Goal: Information Seeking & Learning: Learn about a topic

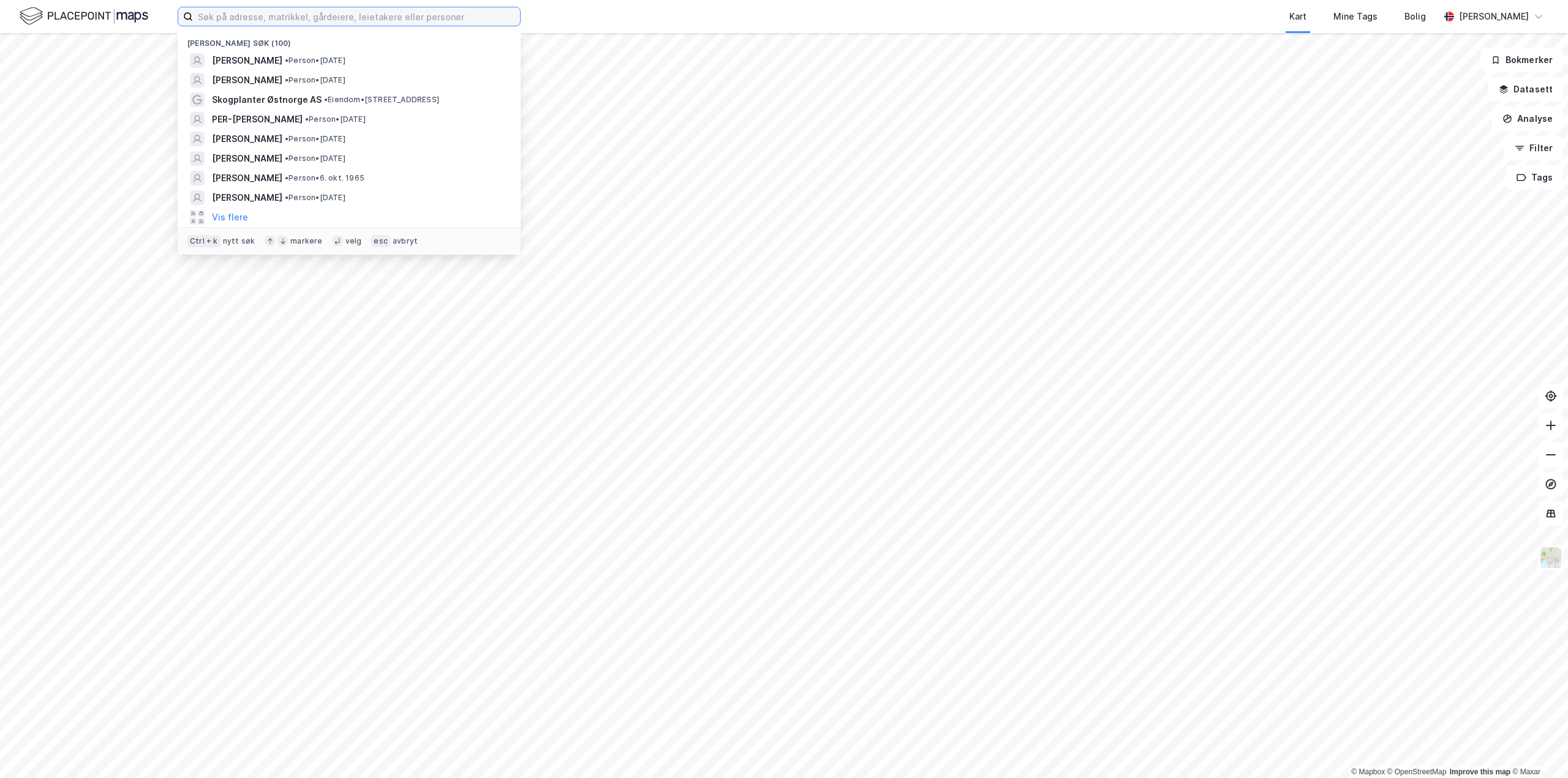
click at [207, 14] on input at bounding box center [356, 16] width 327 height 18
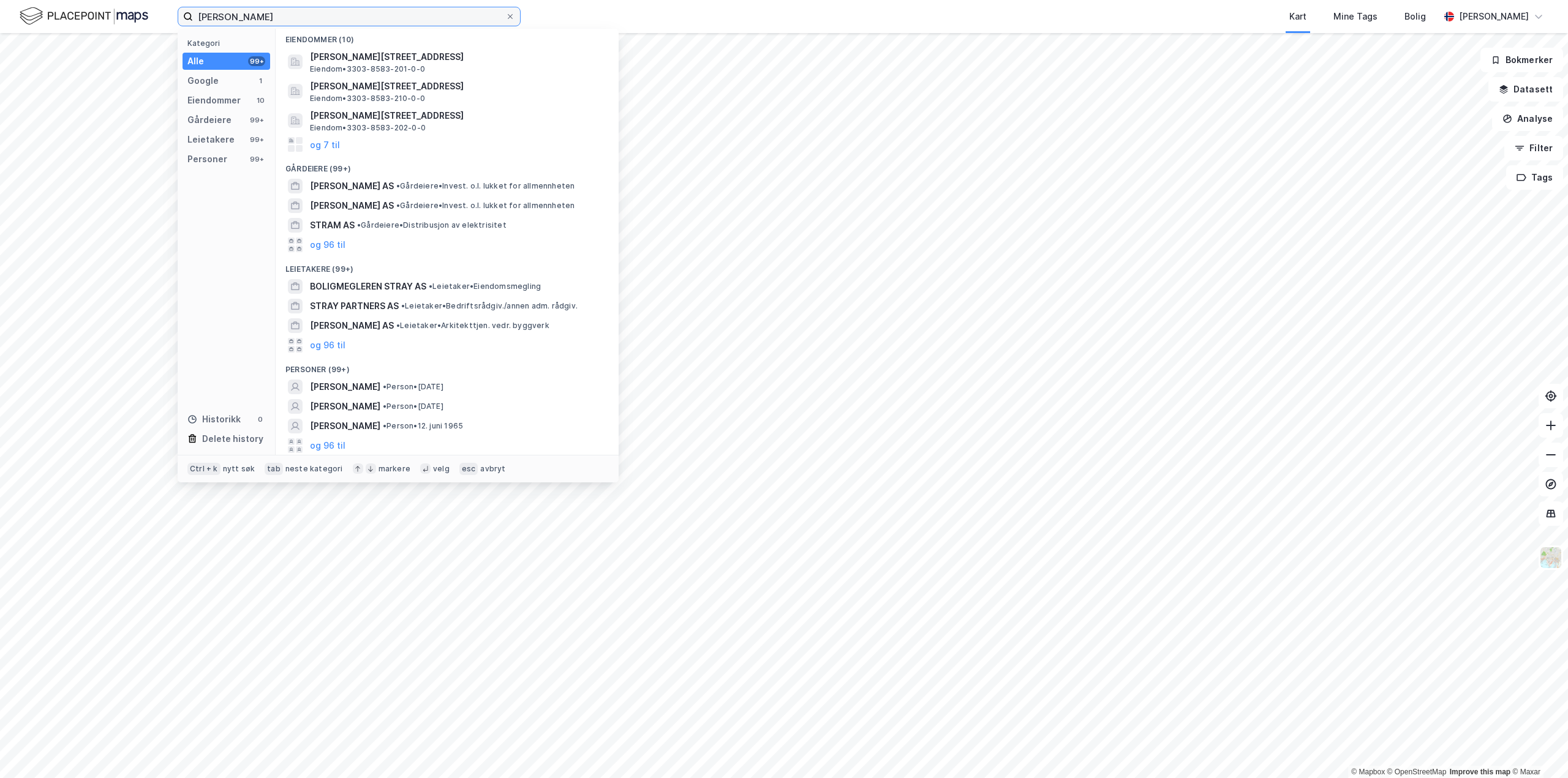
scroll to position [55, 0]
click at [348, 385] on span "[PERSON_NAME]" at bounding box center [345, 387] width 70 height 15
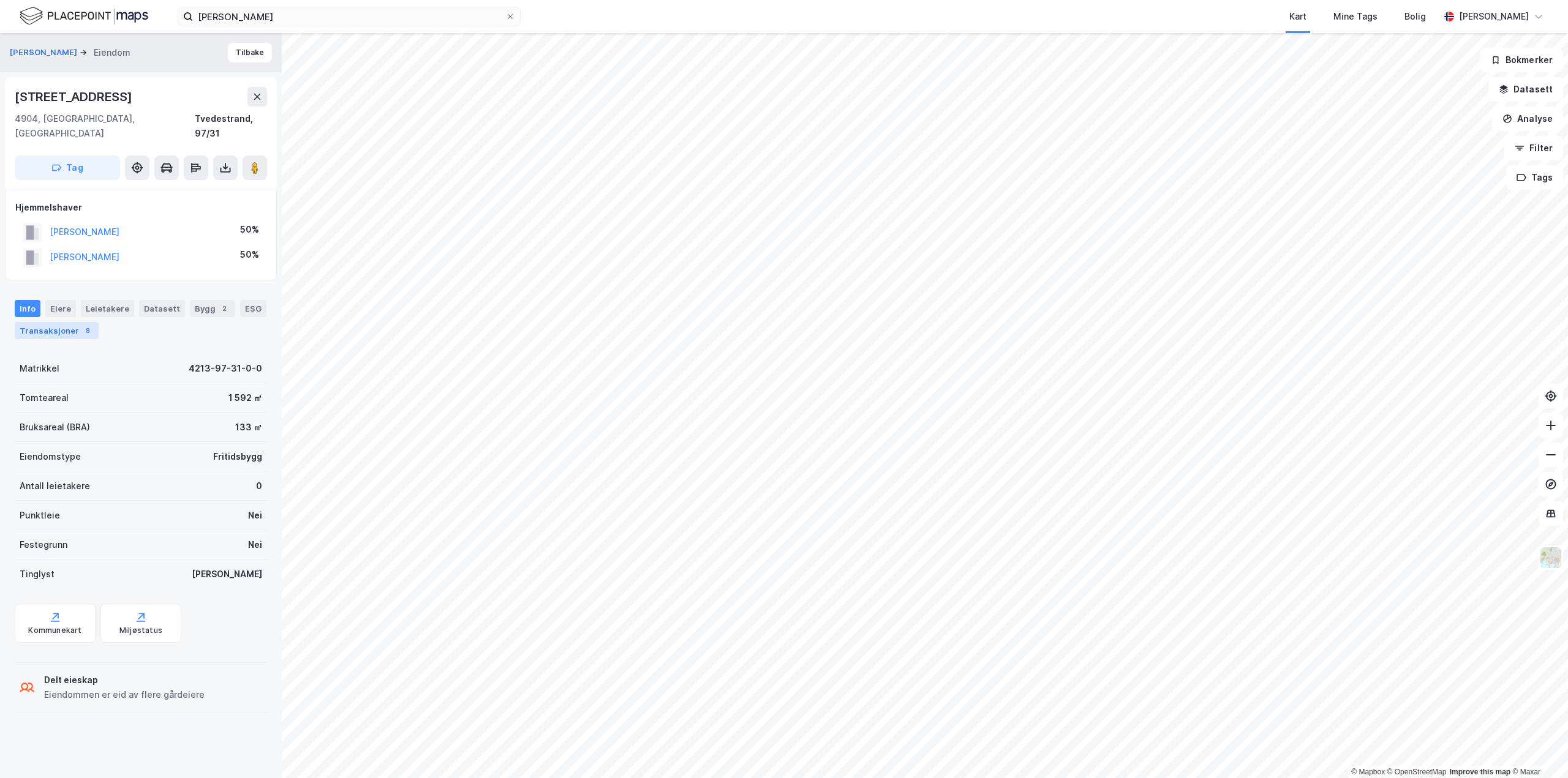
click at [81, 325] on div "8" at bounding box center [87, 331] width 13 height 13
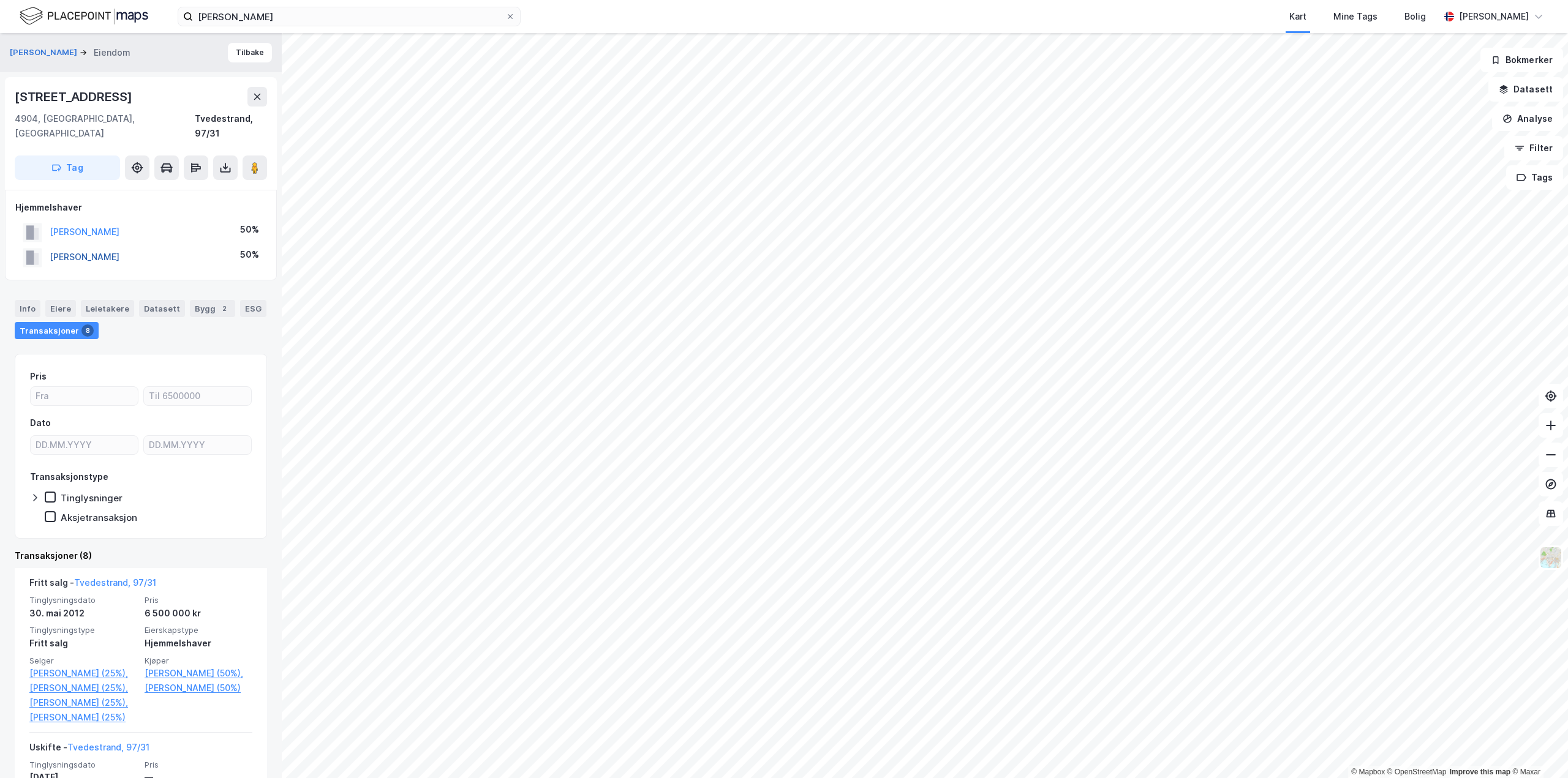
click at [0, 0] on button "[PERSON_NAME]" at bounding box center [0, 0] width 0 height 0
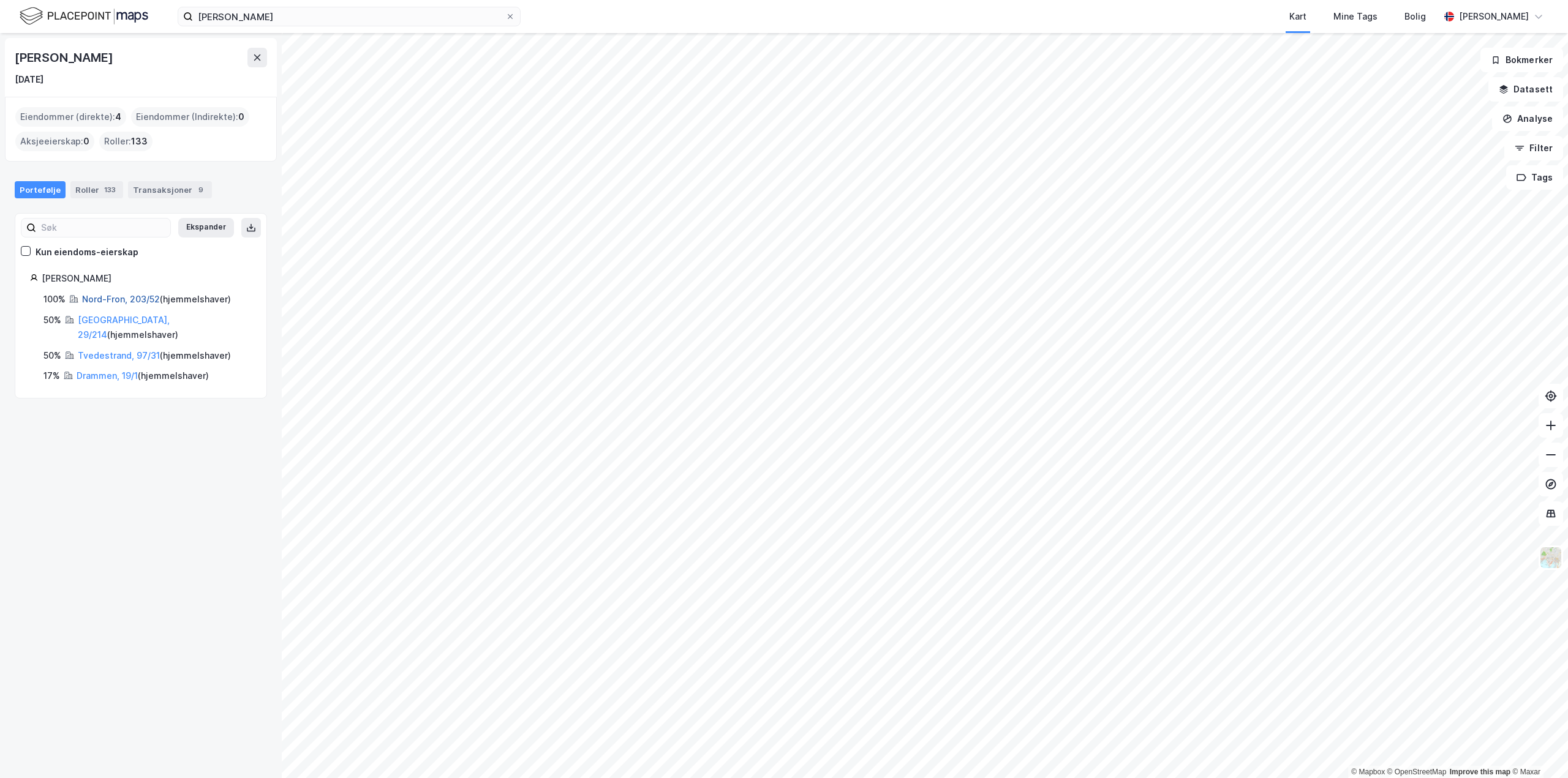
click at [120, 297] on link "Nord-Fron, 203/52" at bounding box center [120, 299] width 78 height 10
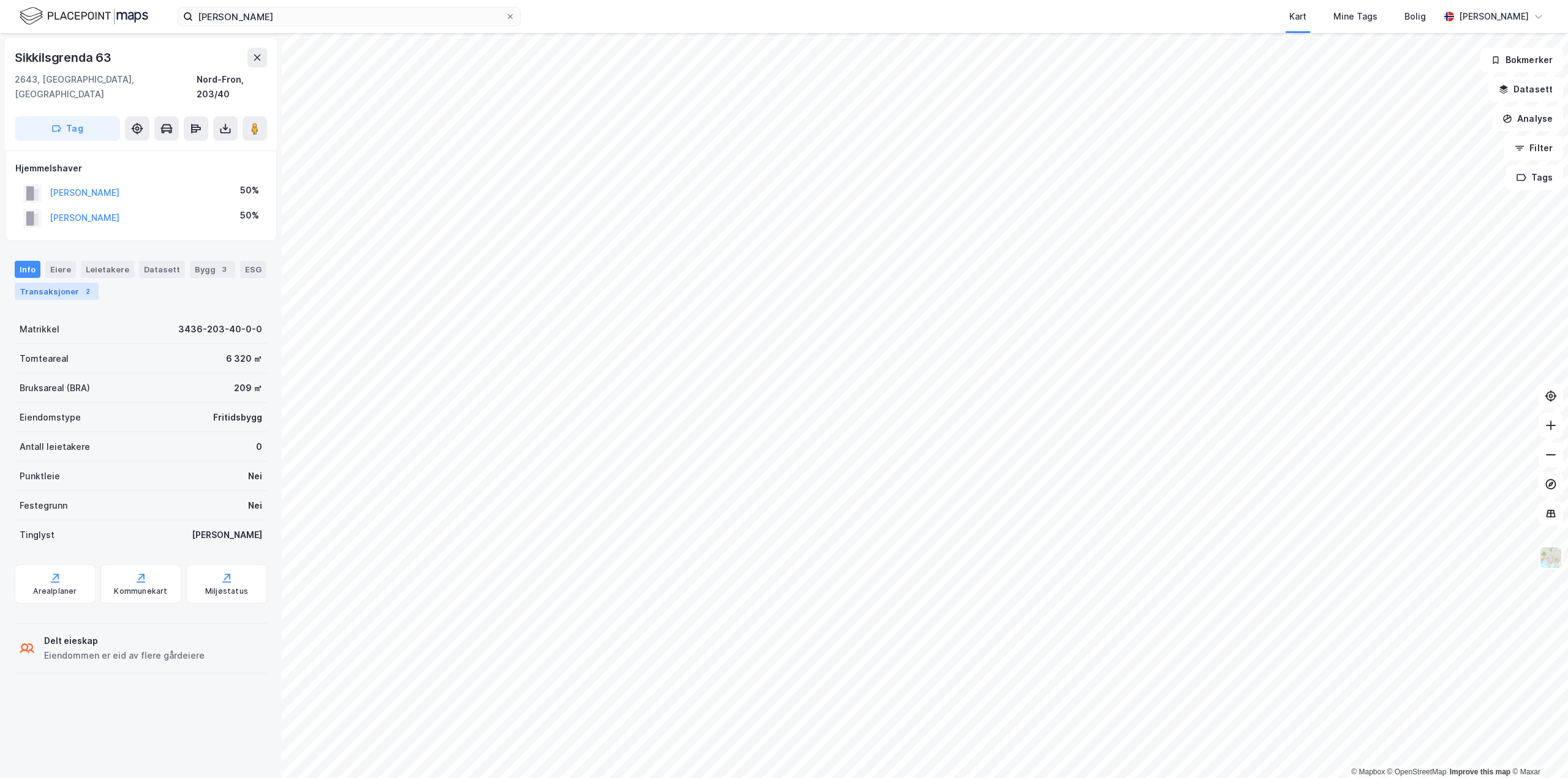
click at [57, 283] on div "Transaksjoner 2" at bounding box center [57, 291] width 84 height 17
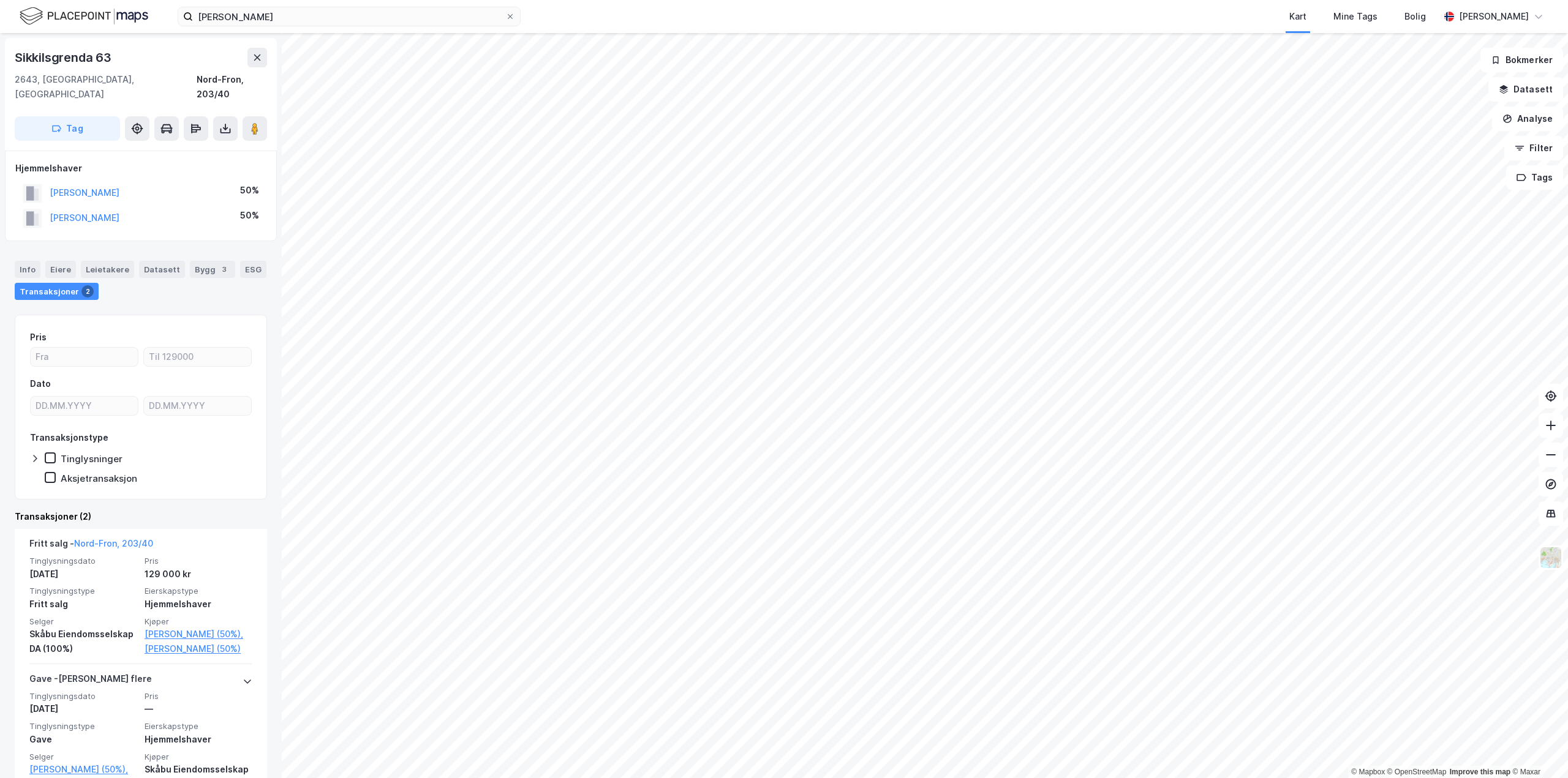
scroll to position [21, 0]
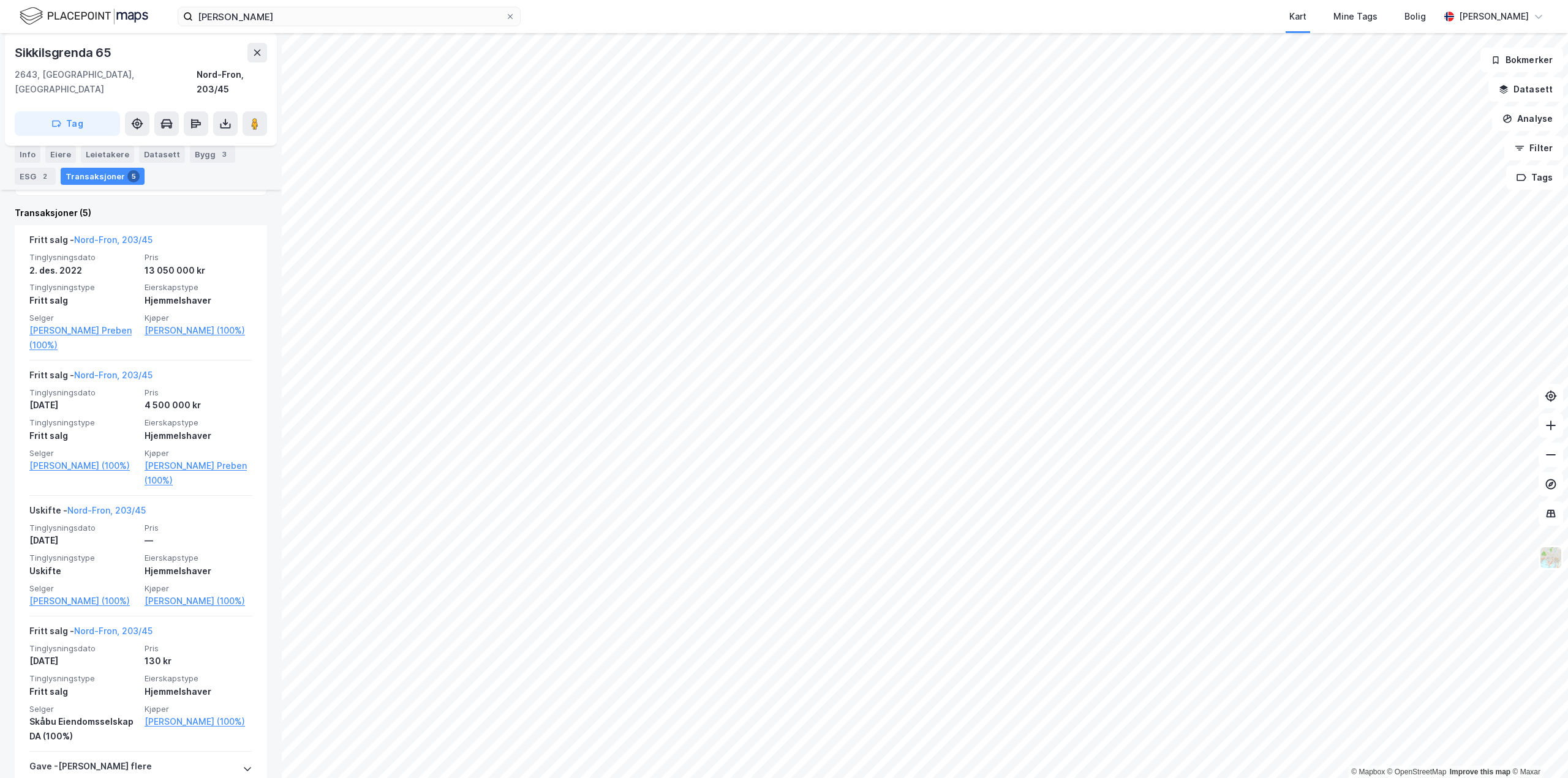
scroll to position [402, 0]
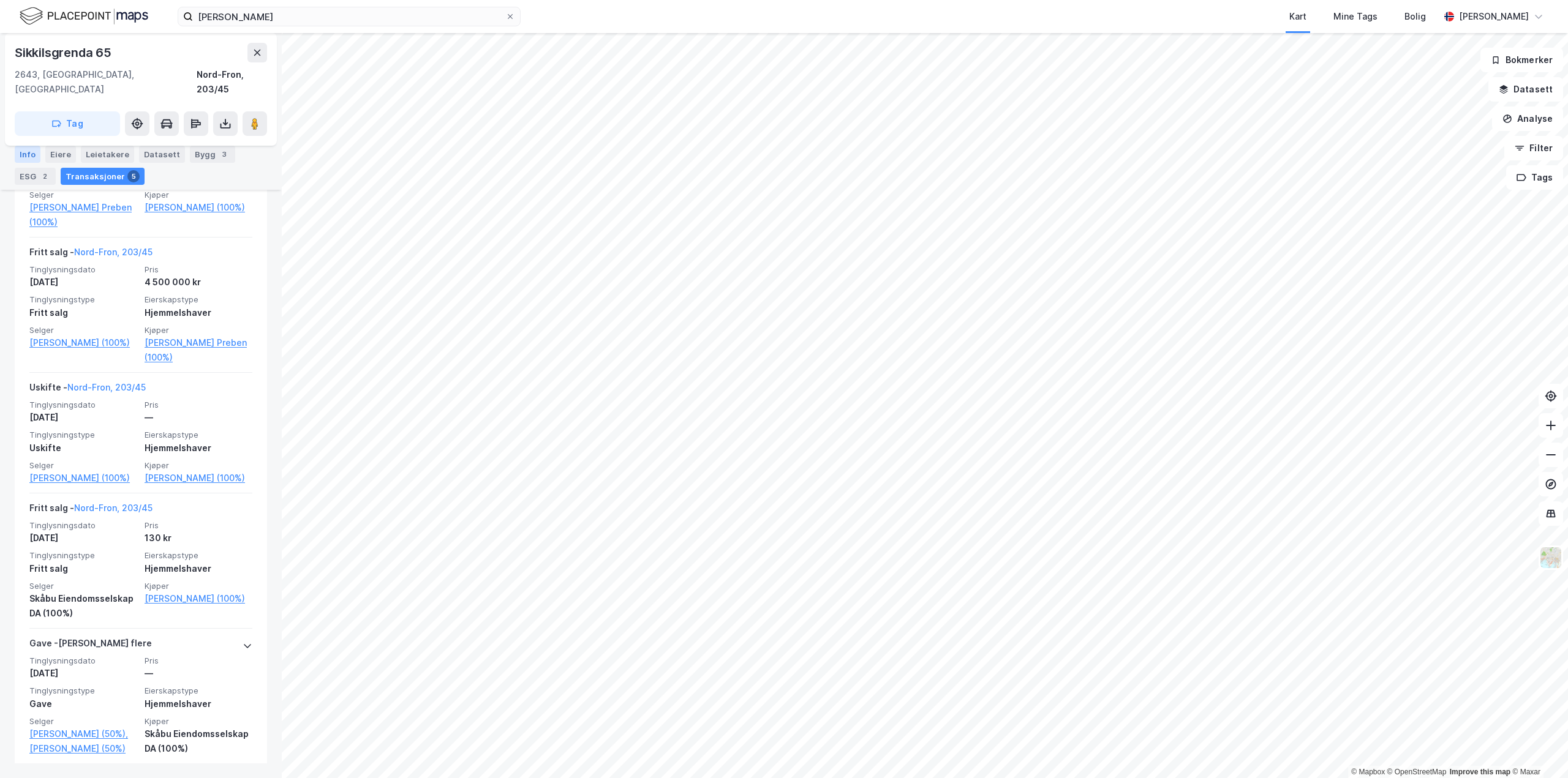
click at [32, 150] on div "Info" at bounding box center [27, 154] width 26 height 17
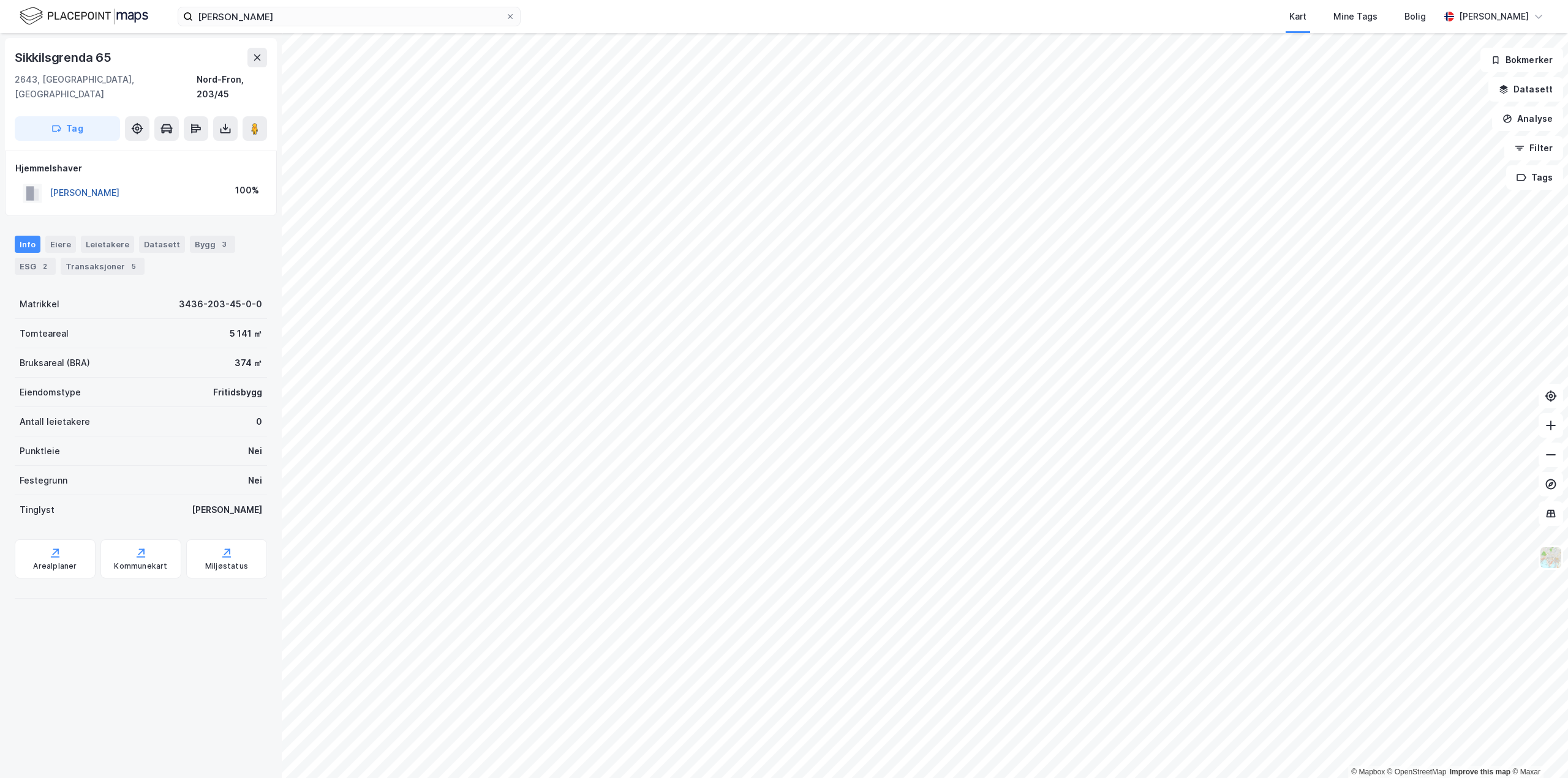
click at [0, 0] on button "[PERSON_NAME]" at bounding box center [0, 0] width 0 height 0
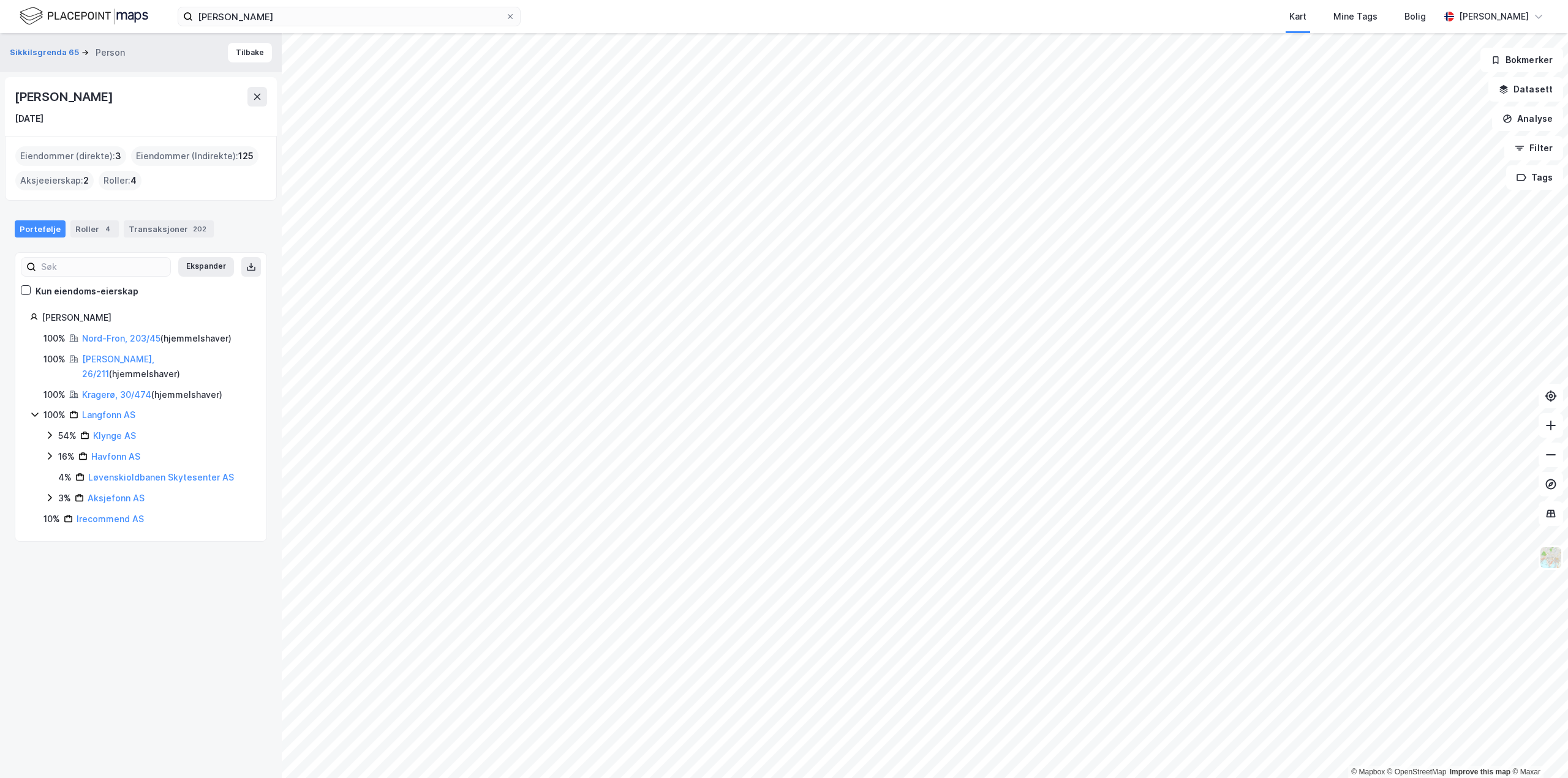
drag, startPoint x: 16, startPoint y: 99, endPoint x: 148, endPoint y: 91, distance: 132.2
click at [148, 91] on div "[PERSON_NAME]" at bounding box center [141, 97] width 252 height 20
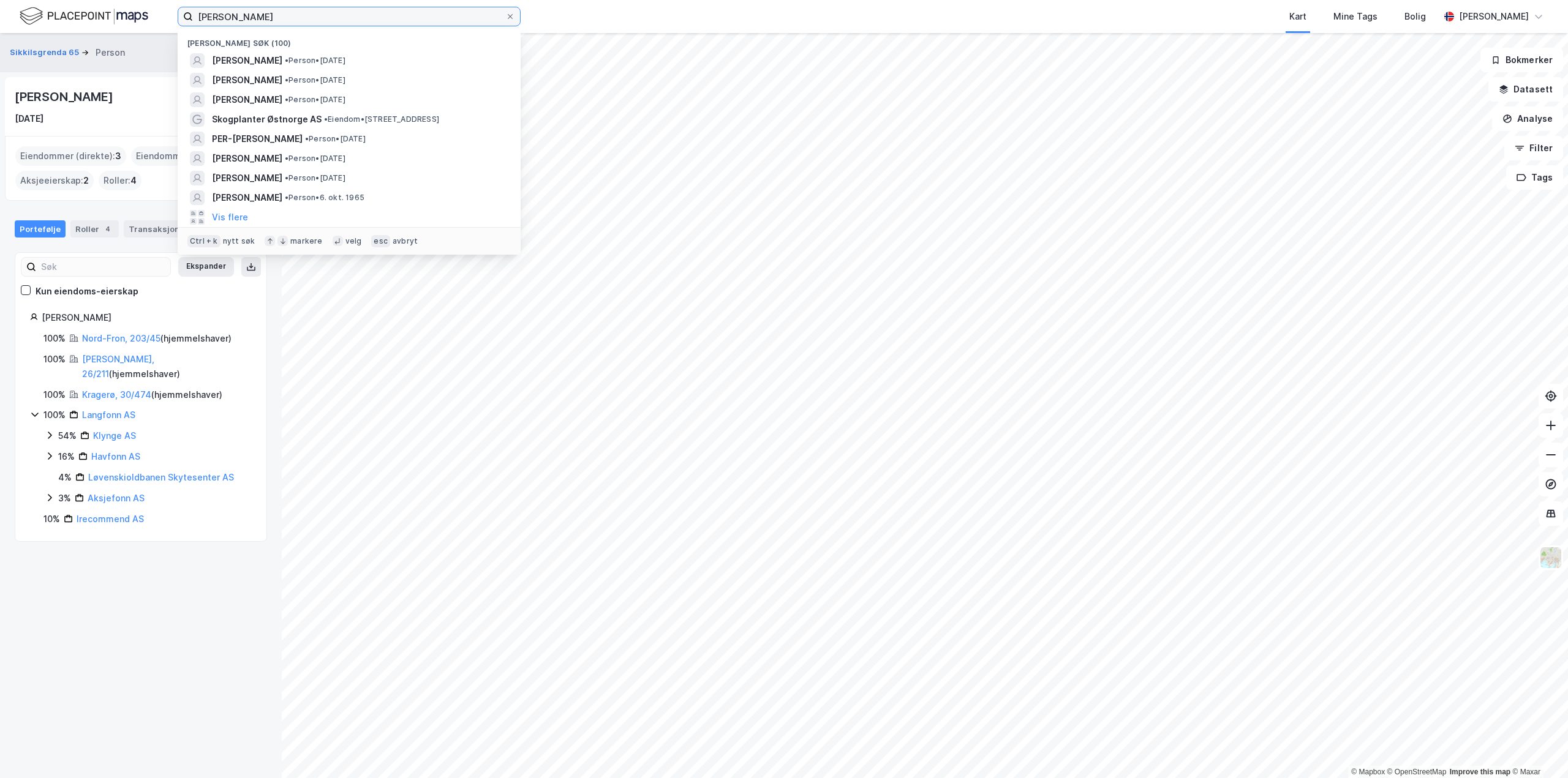
drag, startPoint x: 307, startPoint y: 18, endPoint x: 79, endPoint y: -14, distance: 230.2
click at [79, 0] on html "[PERSON_NAME] søk (100) [PERSON_NAME] • [DATE] [PERSON_NAME] • Person • [DATE] …" at bounding box center [784, 389] width 1568 height 778
paste input "[PERSON_NAME]"
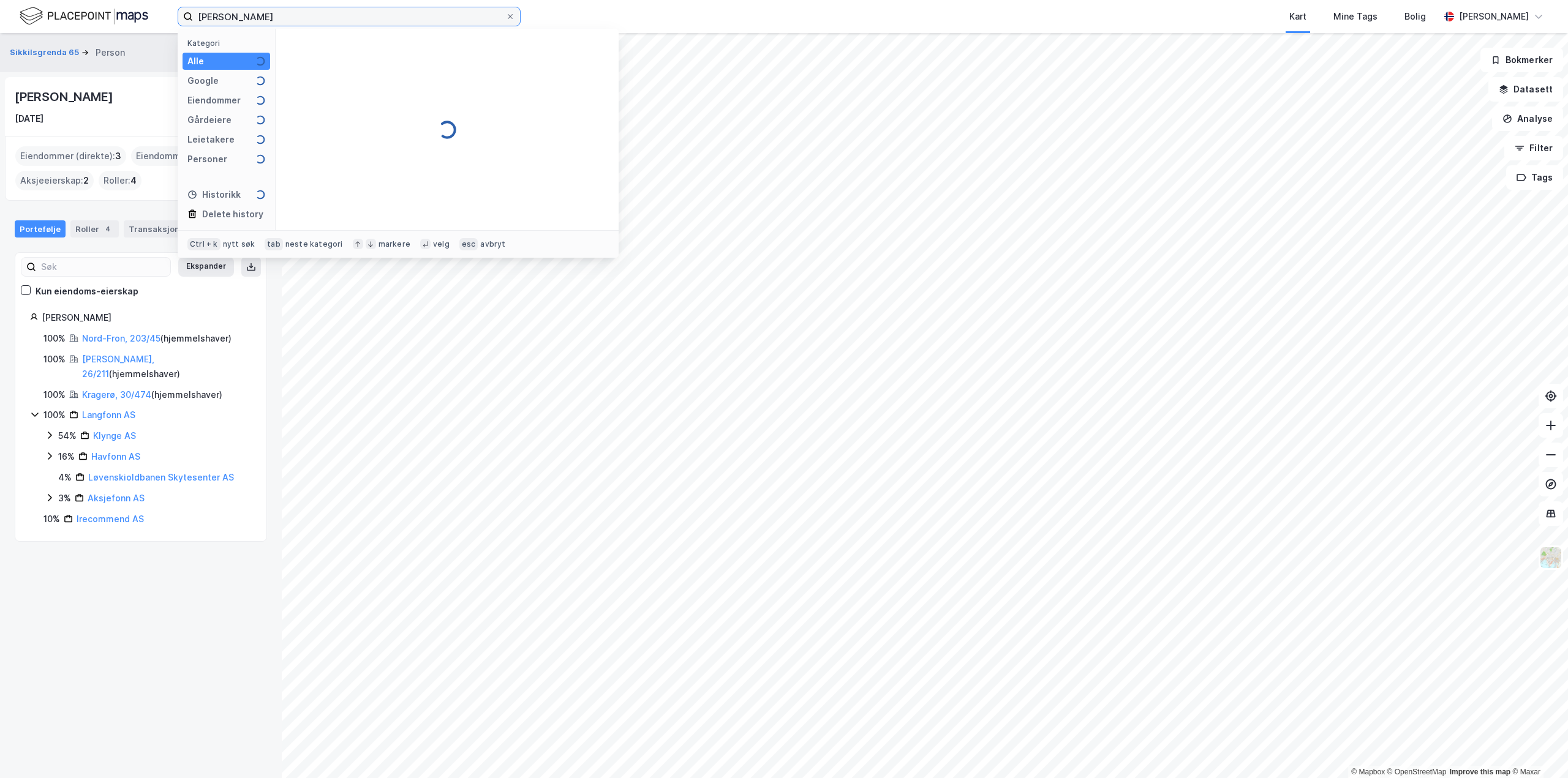
type input "[PERSON_NAME]"
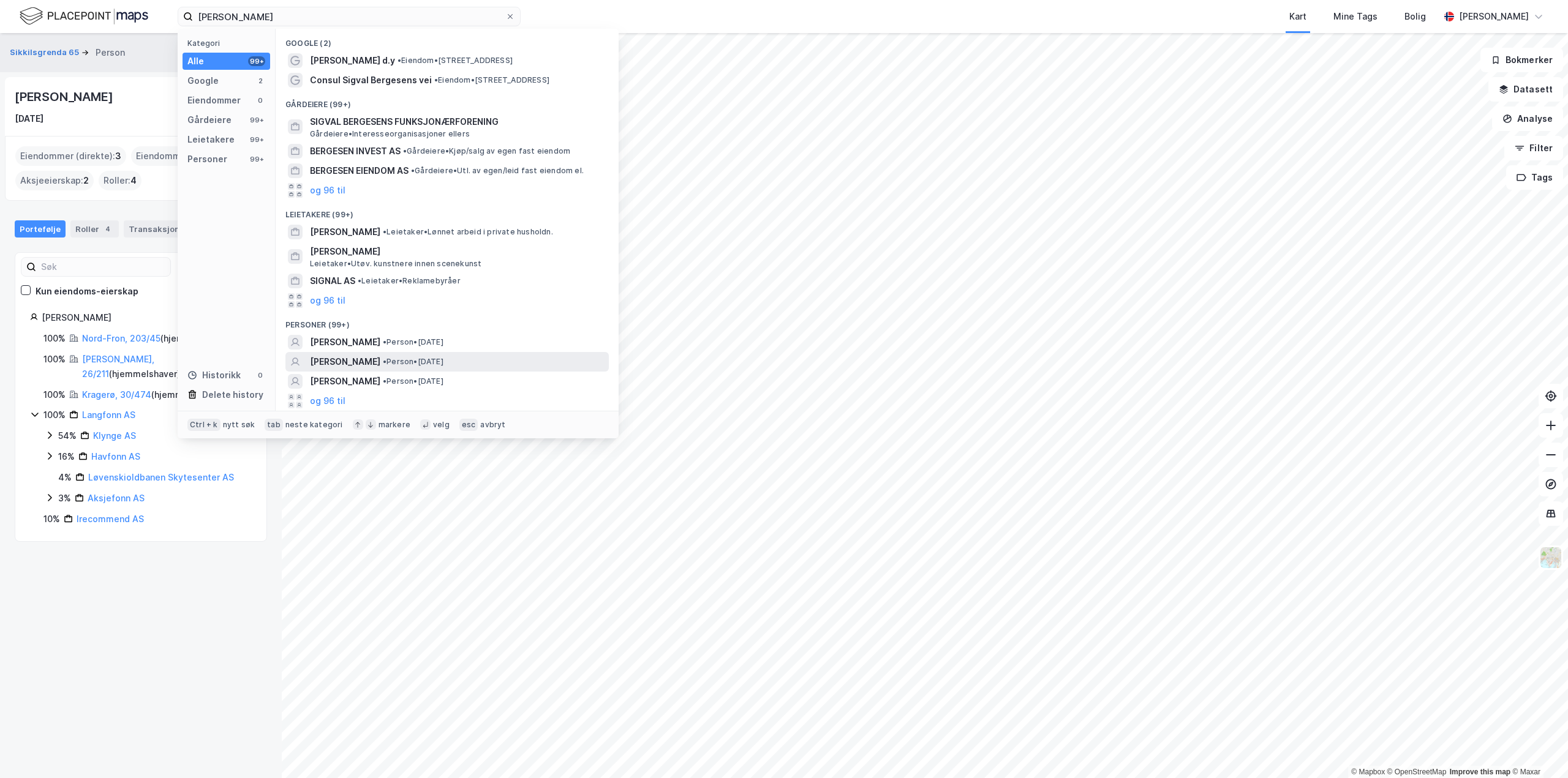
click at [377, 361] on span "[PERSON_NAME]" at bounding box center [345, 362] width 70 height 15
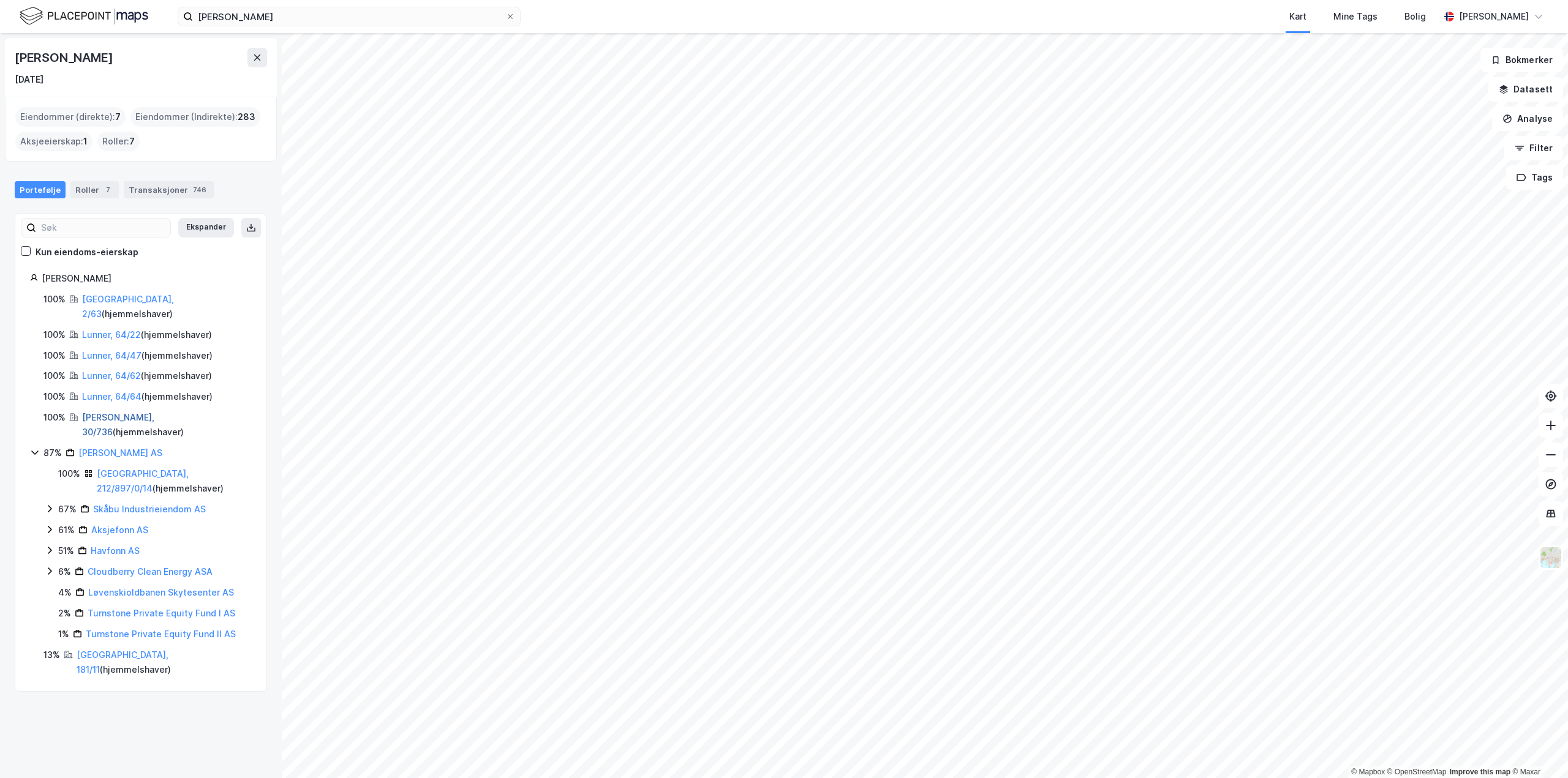
click at [99, 412] on link "[PERSON_NAME], 30/736" at bounding box center [118, 424] width 72 height 25
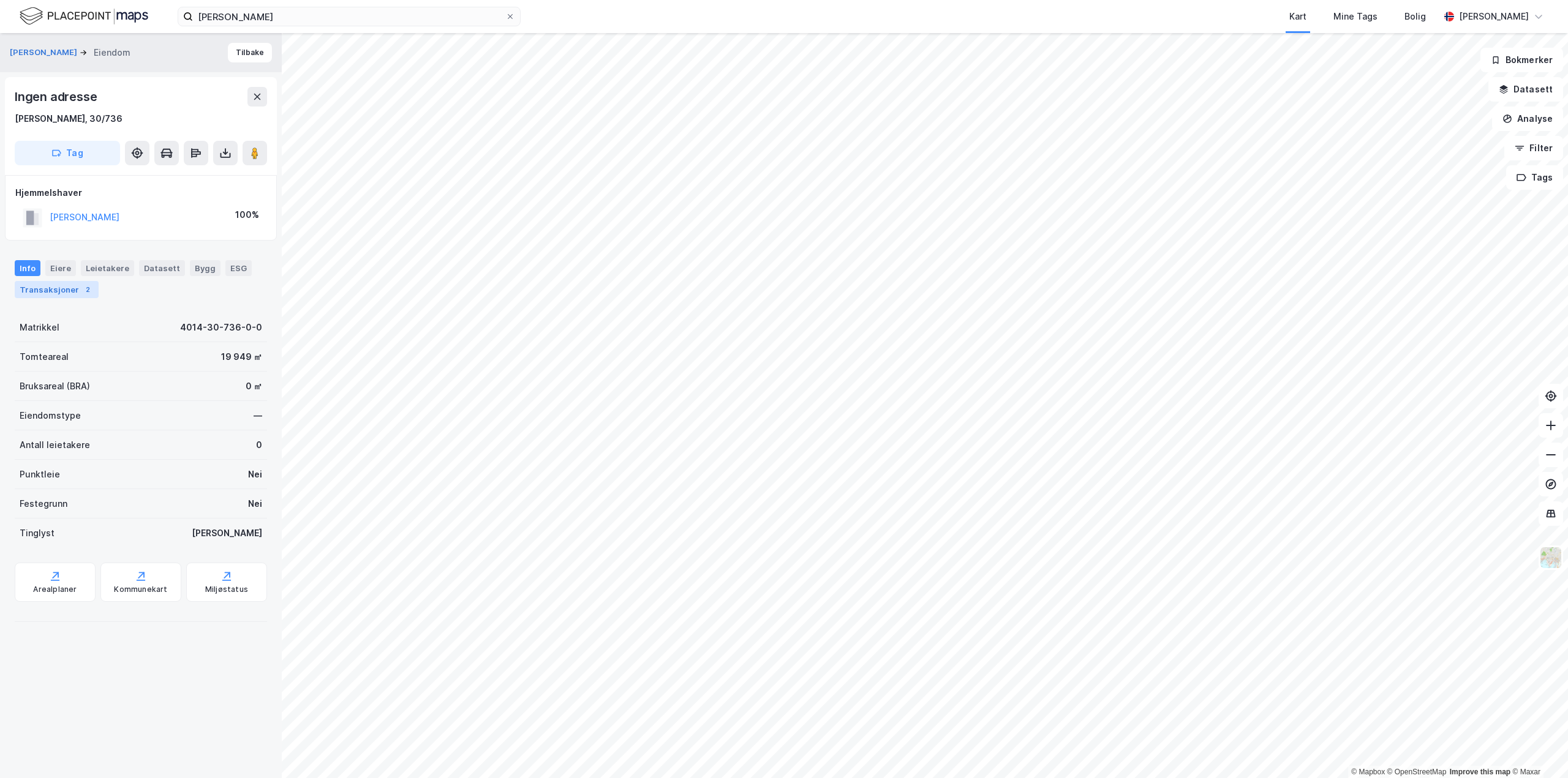
click at [49, 292] on div "Transaksjoner 2" at bounding box center [57, 289] width 84 height 17
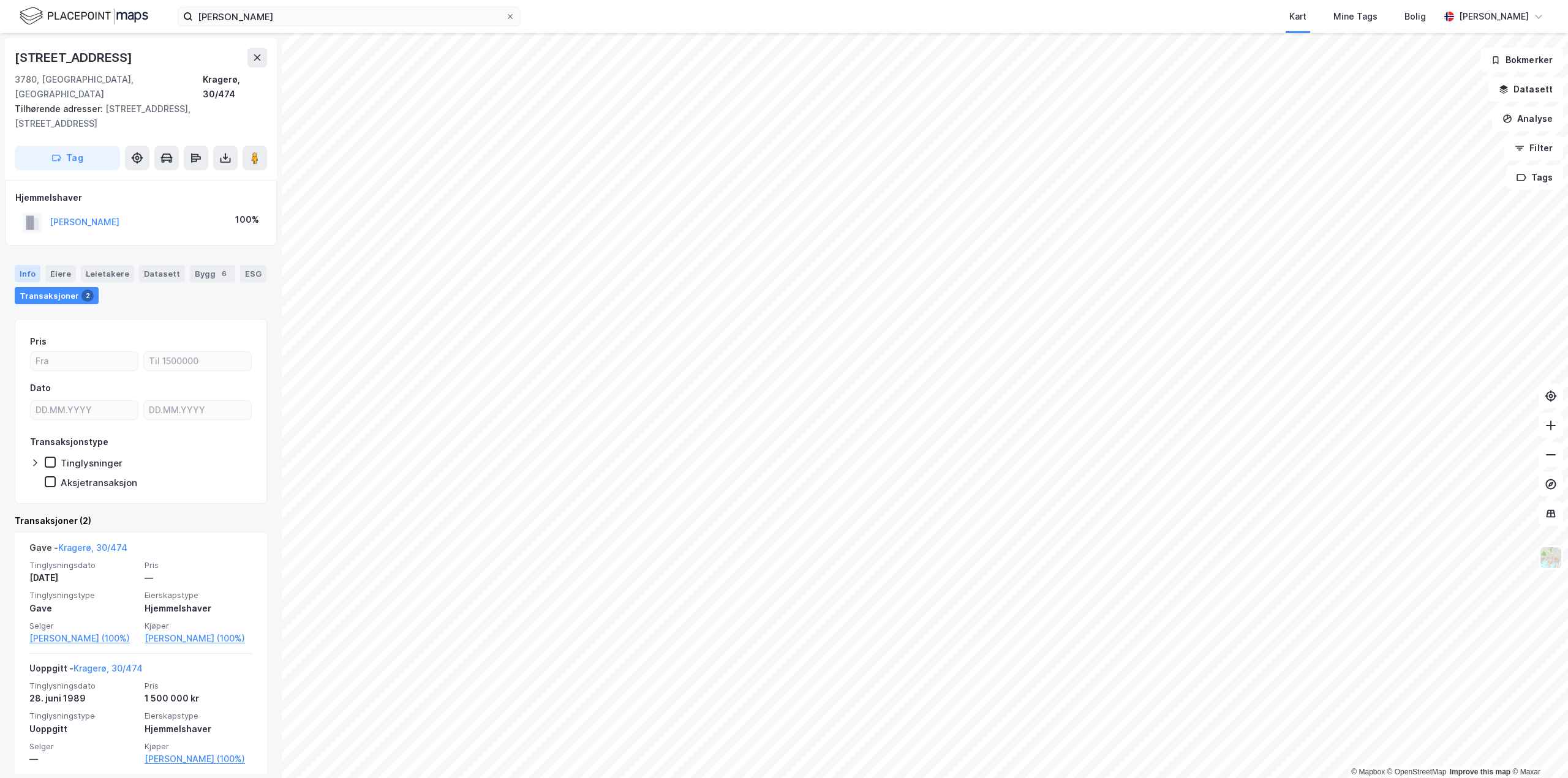
click at [30, 265] on div "Info" at bounding box center [27, 273] width 26 height 17
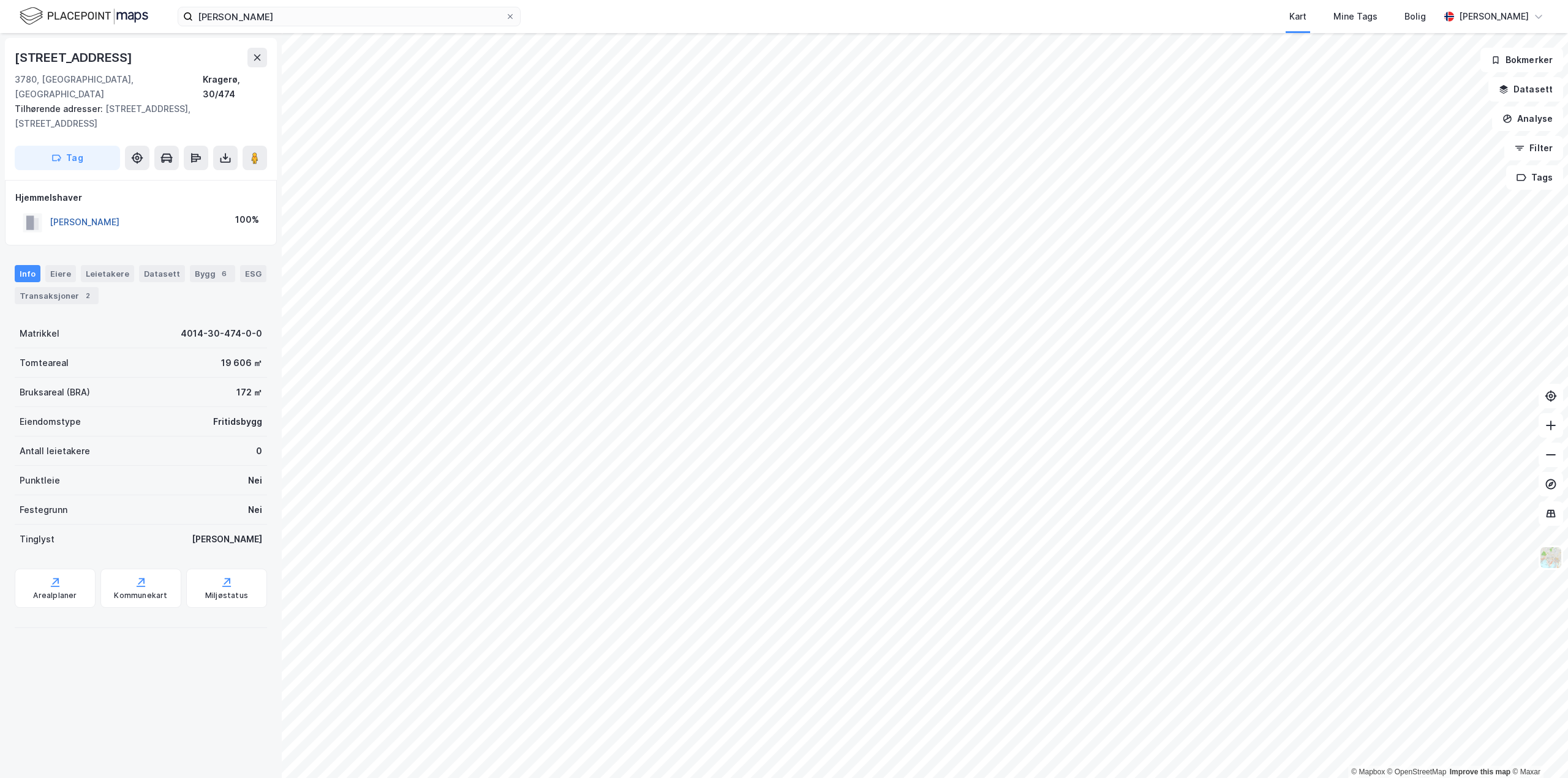
click at [0, 0] on button "[PERSON_NAME]" at bounding box center [0, 0] width 0 height 0
